Goal: Book appointment/travel/reservation

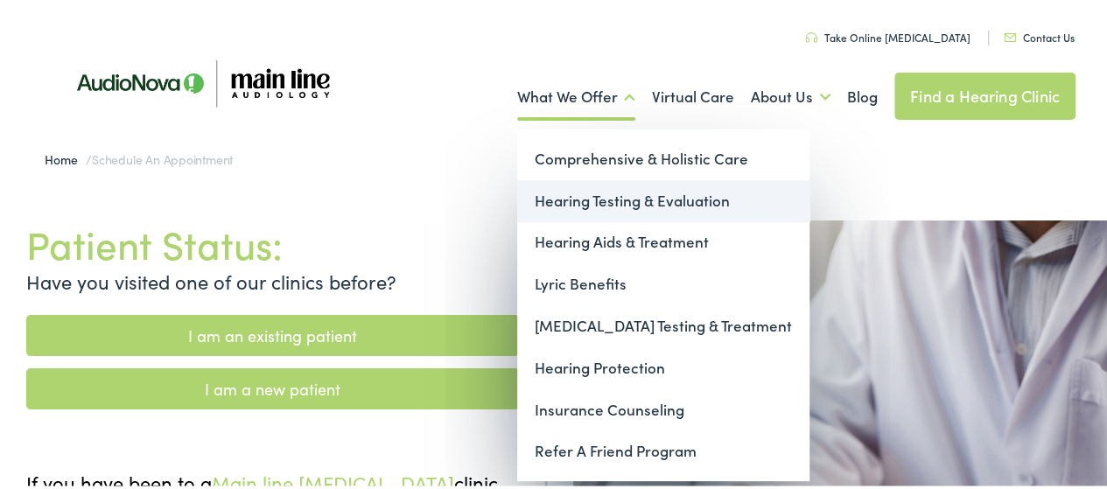
click at [597, 199] on link "Hearing Testing & Evaluation" at bounding box center [663, 199] width 292 height 42
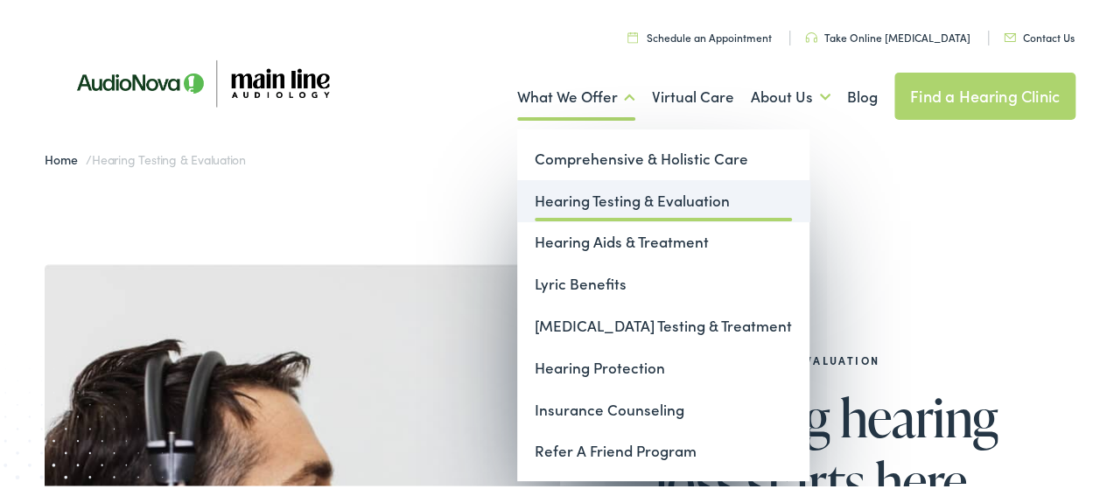
click at [600, 203] on link "Hearing Testing & Evaluation" at bounding box center [663, 199] width 292 height 42
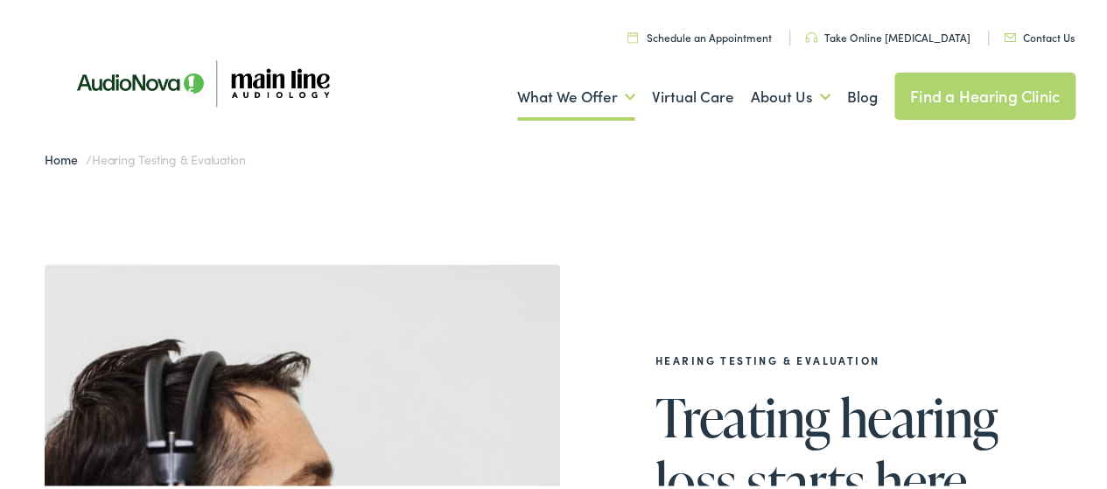
click at [712, 39] on link "Schedule an Appointment" at bounding box center [699, 34] width 144 height 15
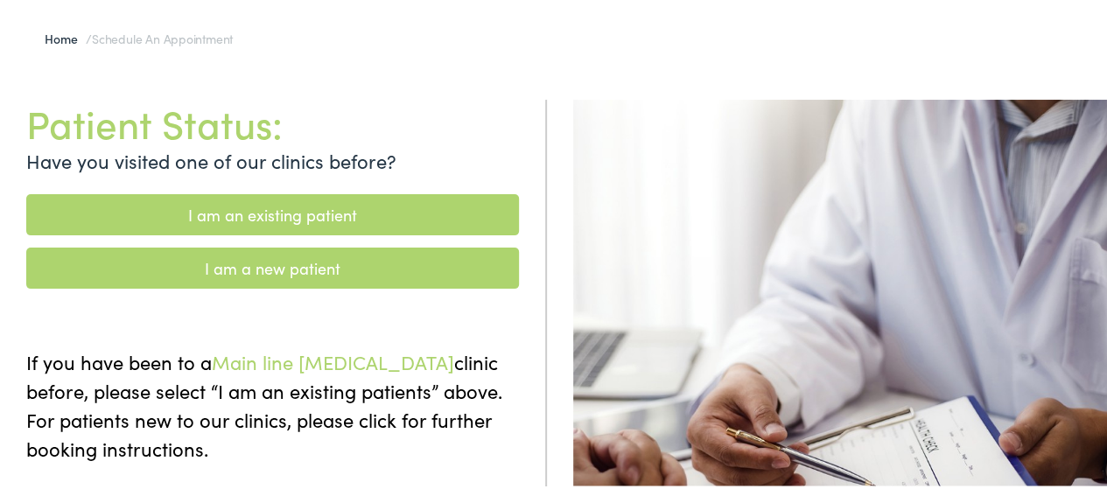
scroll to position [166, 0]
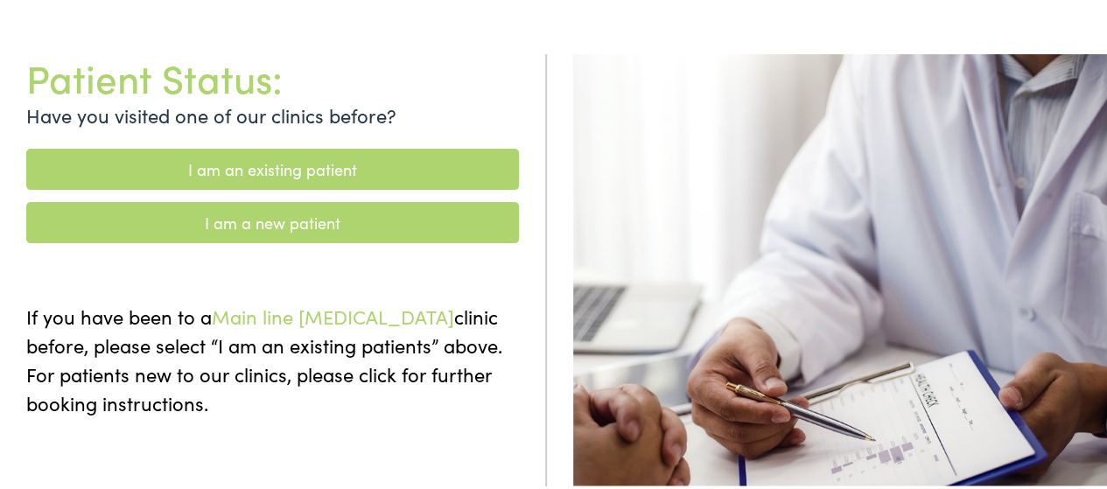
click at [269, 223] on link "I am a new patient" at bounding box center [272, 219] width 492 height 41
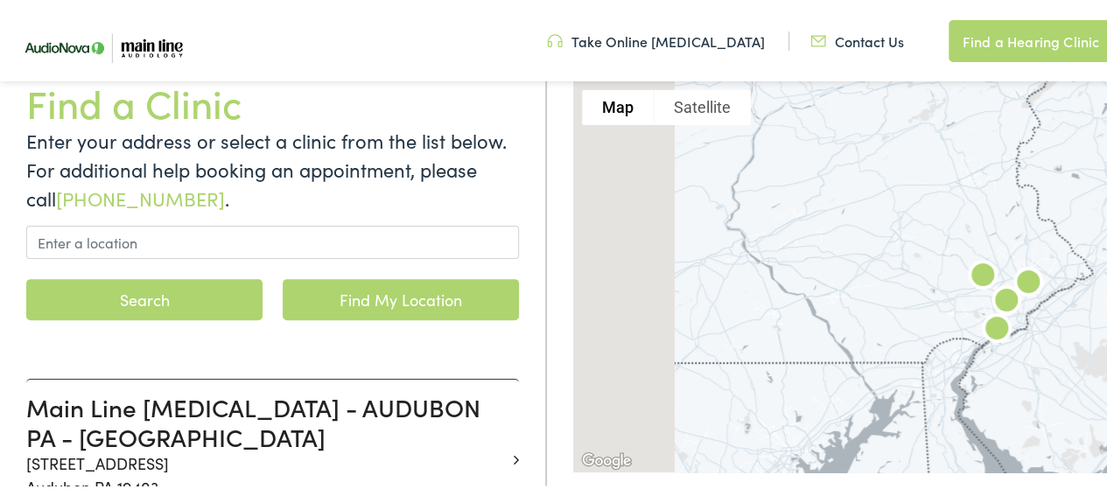
scroll to position [234, 0]
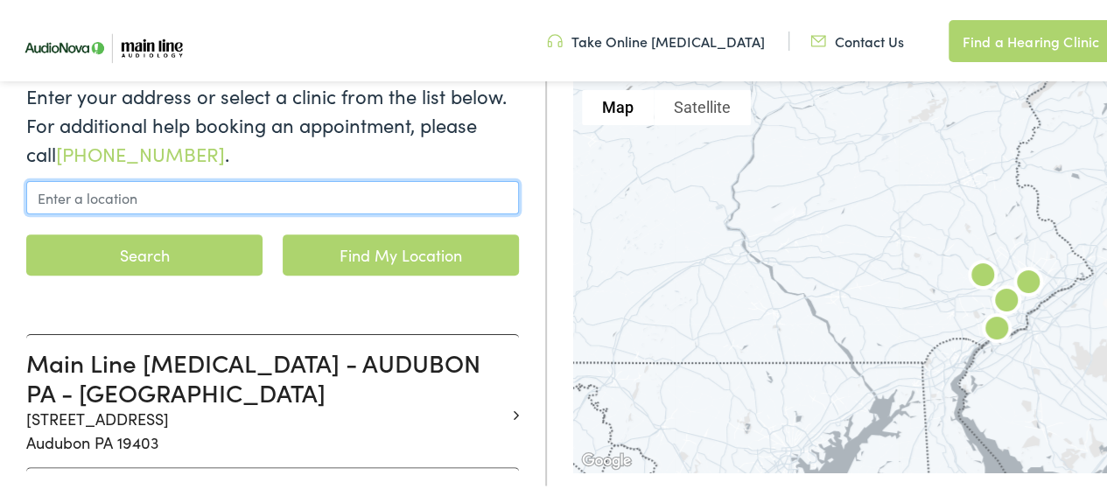
click at [203, 200] on input "text" at bounding box center [272, 194] width 492 height 33
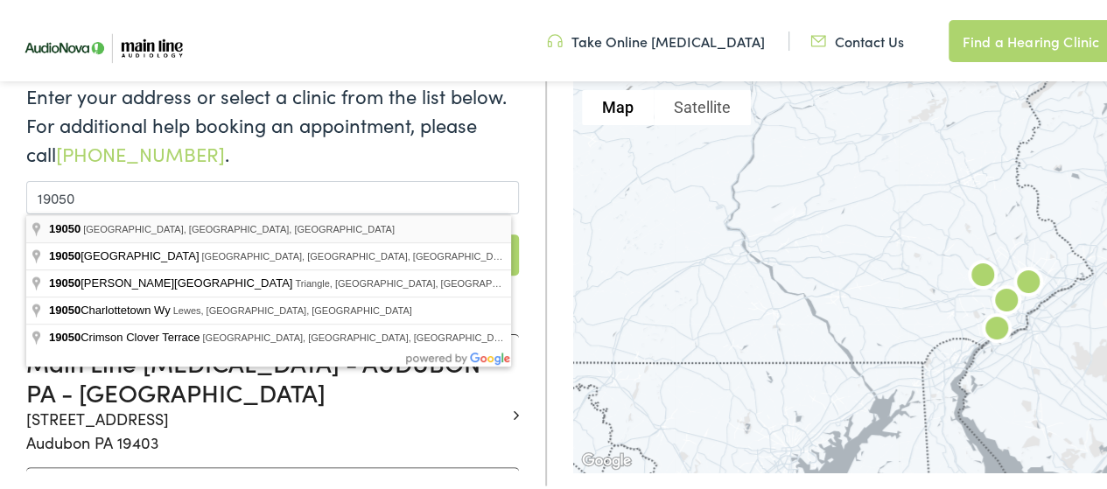
type input "East Lansdowne, PA 19050, USA"
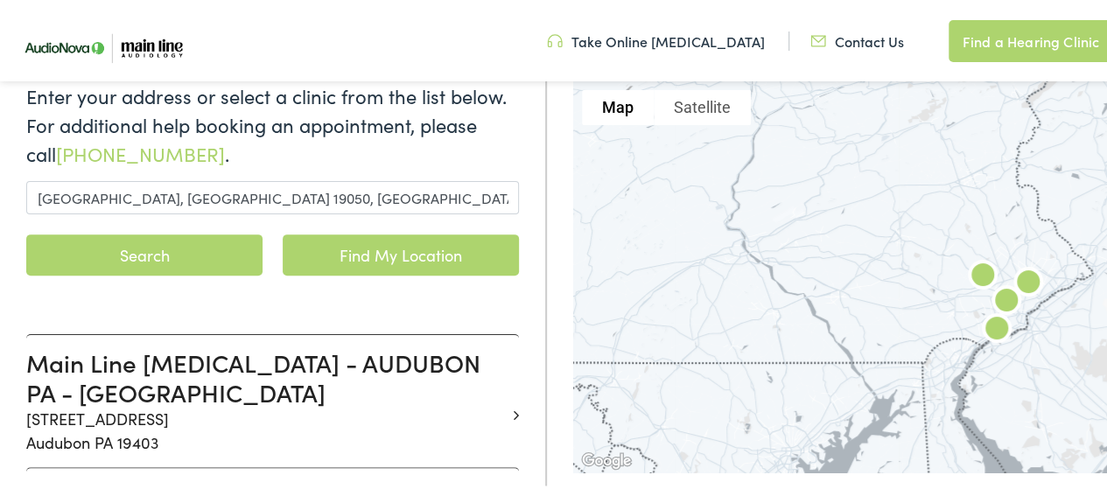
click at [170, 239] on button "Search" at bounding box center [144, 252] width 236 height 41
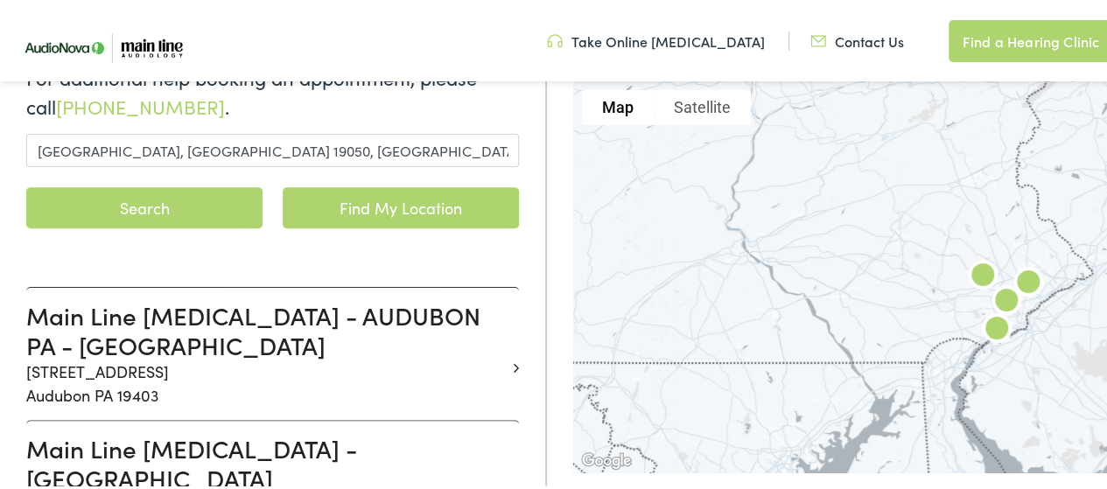
scroll to position [313, 0]
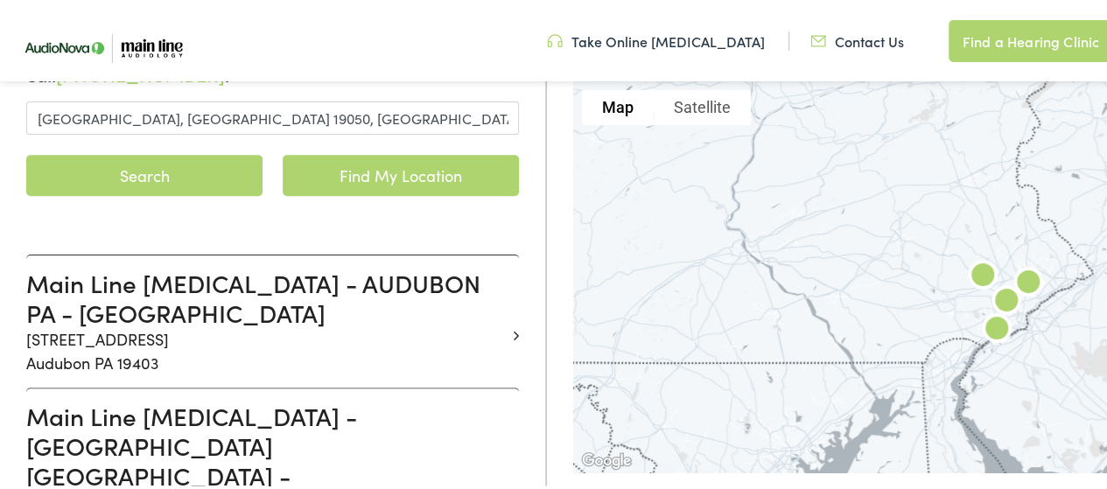
click at [139, 171] on button "Search" at bounding box center [144, 172] width 236 height 41
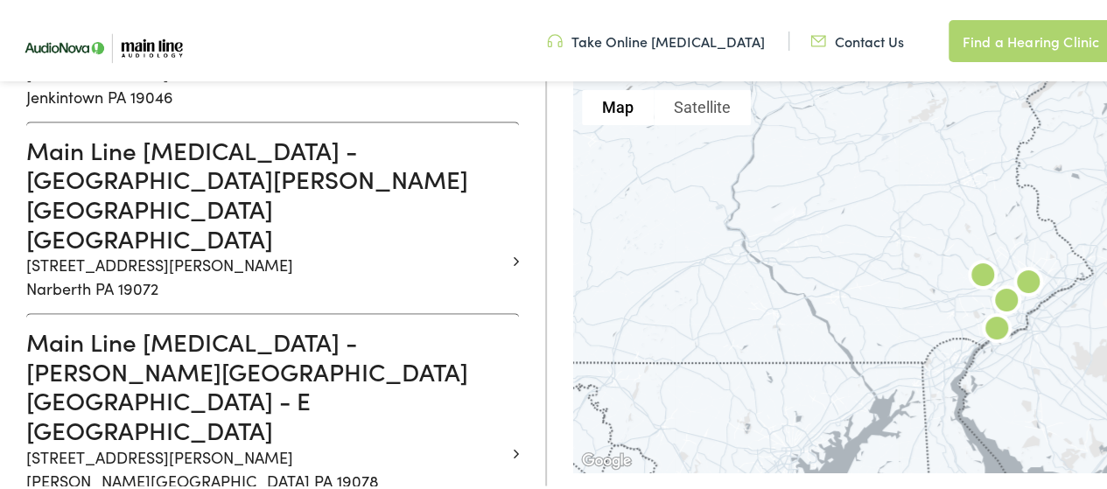
scroll to position [773, 0]
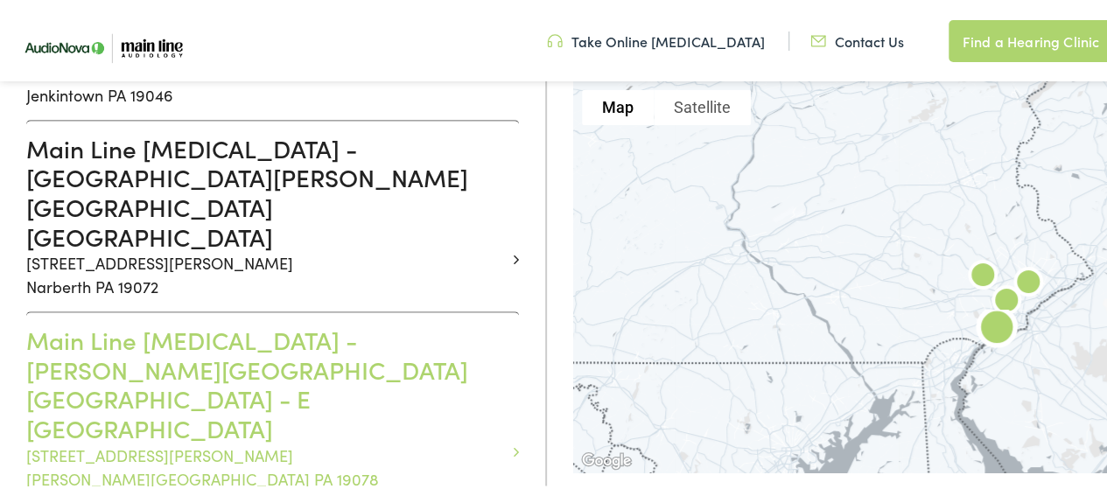
click at [300, 323] on h3 "Main Line Audiology - RIDLEY PARK PA - E CHESTER" at bounding box center [265, 381] width 479 height 117
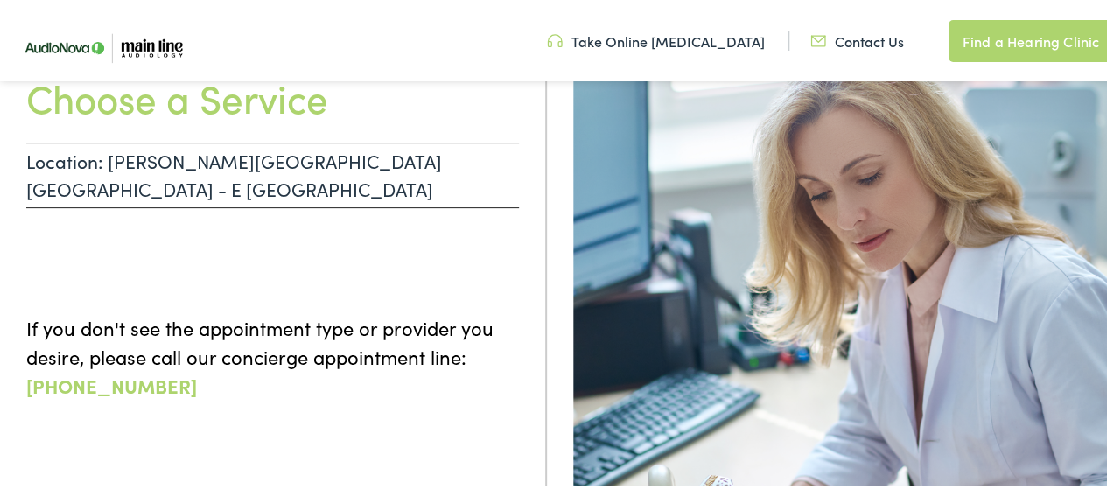
scroll to position [188, 0]
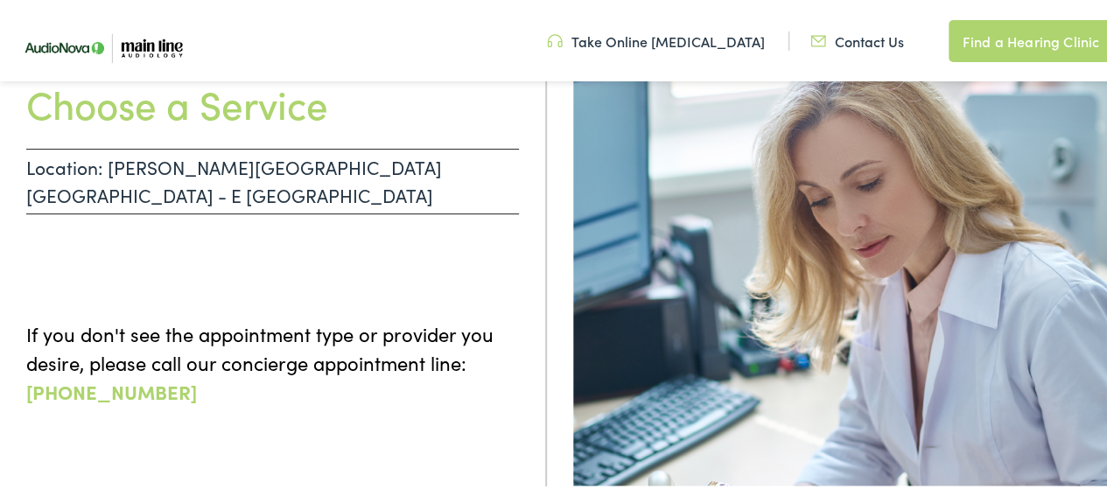
click at [107, 375] on link "855-720-0767" at bounding box center [111, 388] width 171 height 27
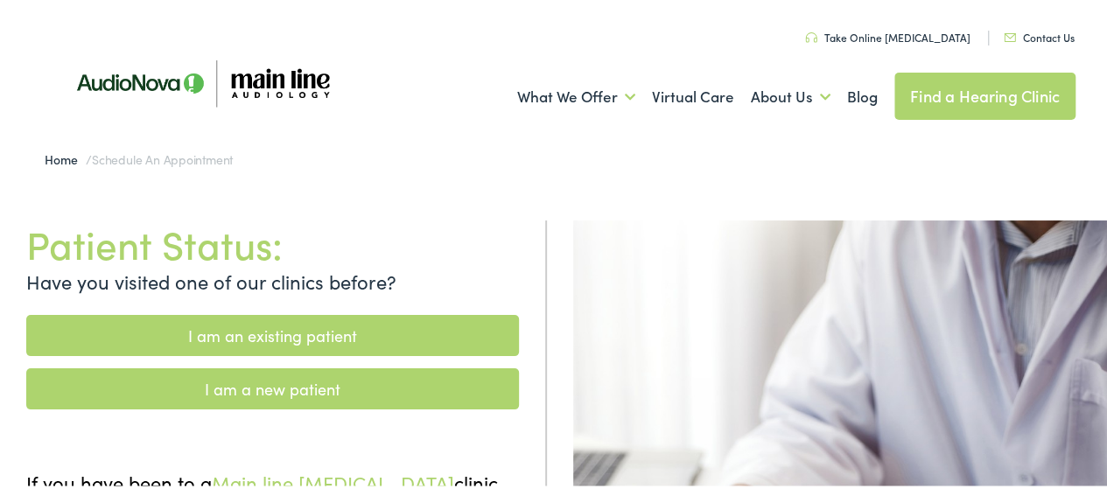
click at [881, 36] on link "Take Online [MEDICAL_DATA]" at bounding box center [887, 34] width 165 height 15
